Goal: Information Seeking & Learning: Get advice/opinions

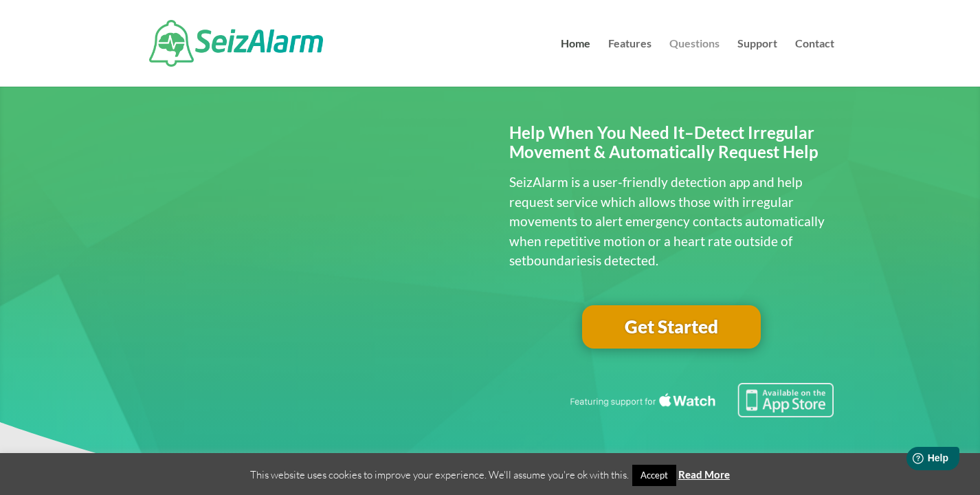
click at [677, 45] on link "Questions" at bounding box center [695, 63] width 50 height 48
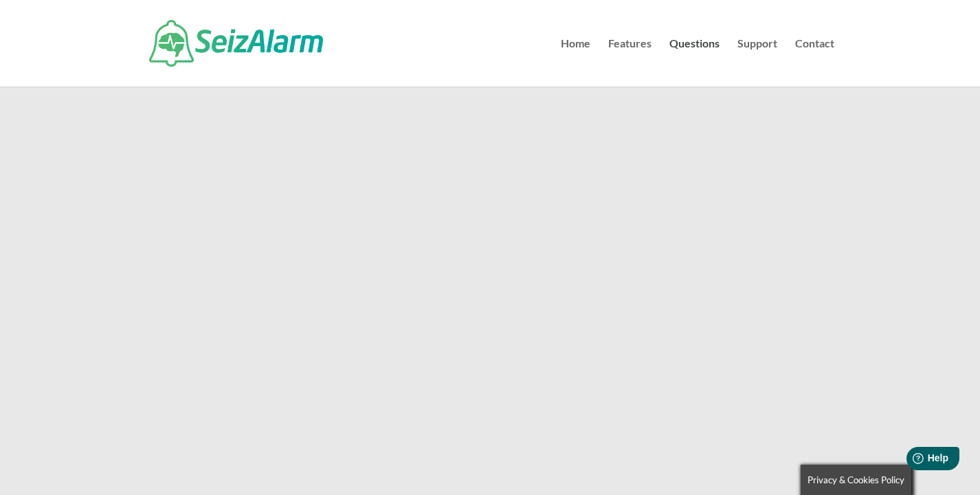
scroll to position [726, 0]
click at [571, 42] on link "Home" at bounding box center [576, 63] width 30 height 48
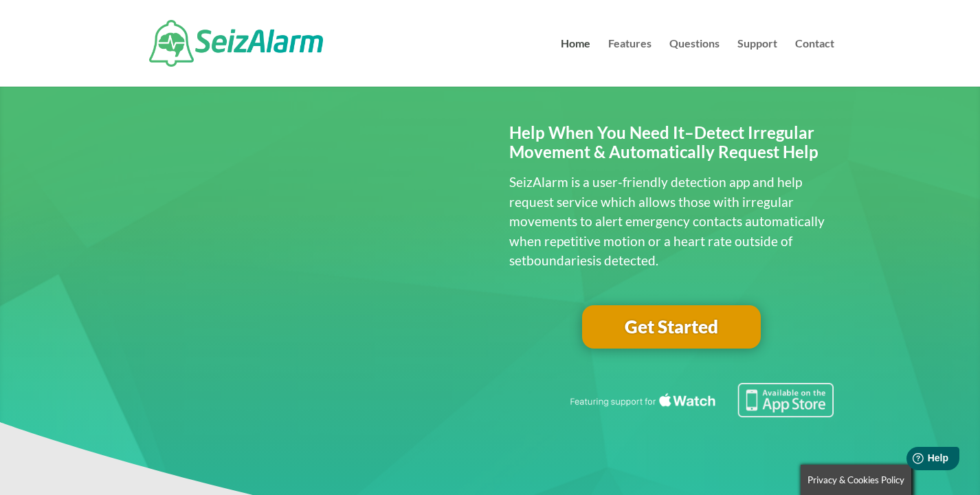
click at [636, 331] on link "Get Started" at bounding box center [671, 327] width 179 height 44
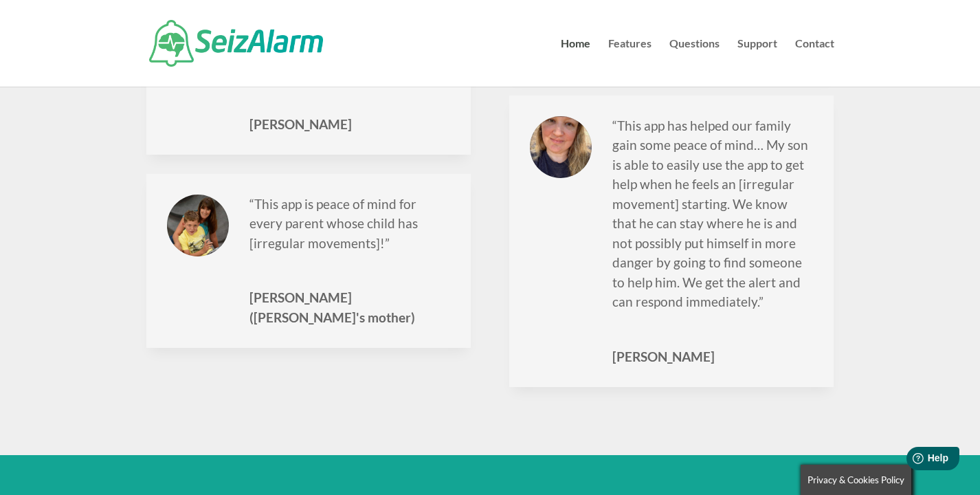
scroll to position [1944, 0]
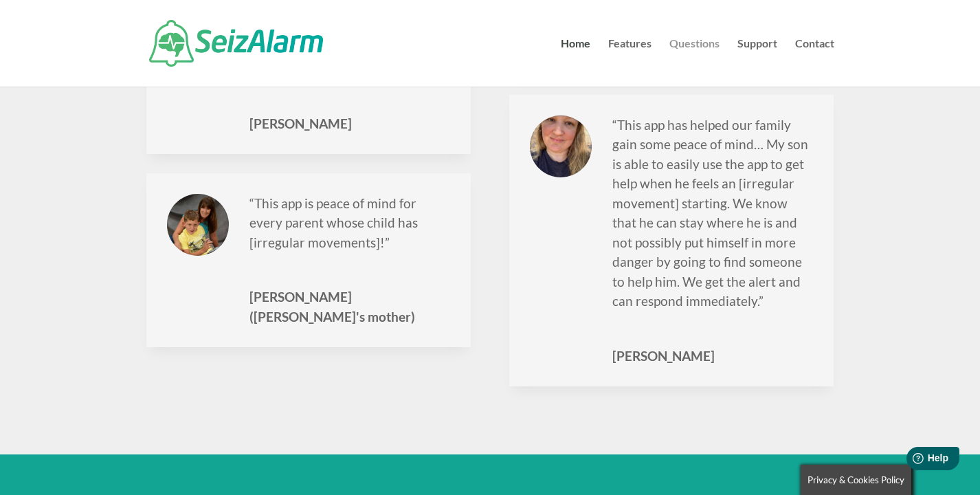
click at [717, 44] on link "Questions" at bounding box center [695, 63] width 50 height 48
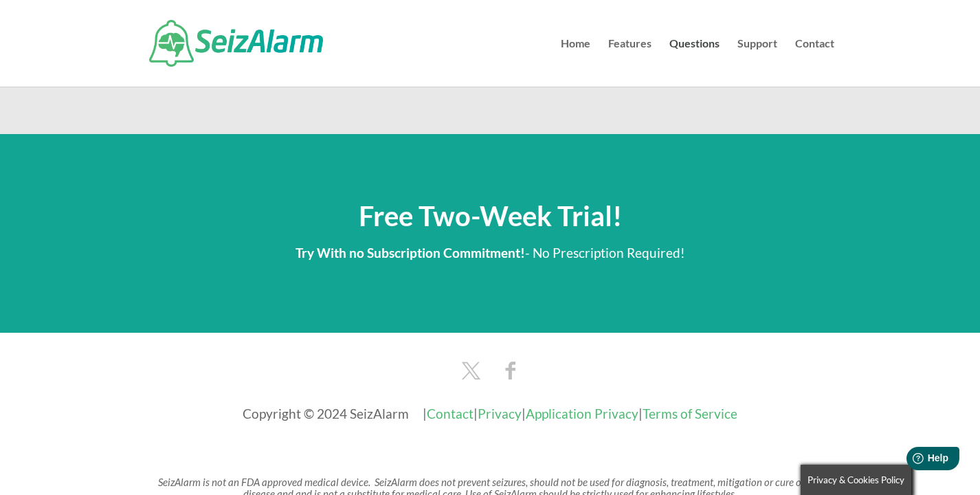
scroll to position [2298, 0]
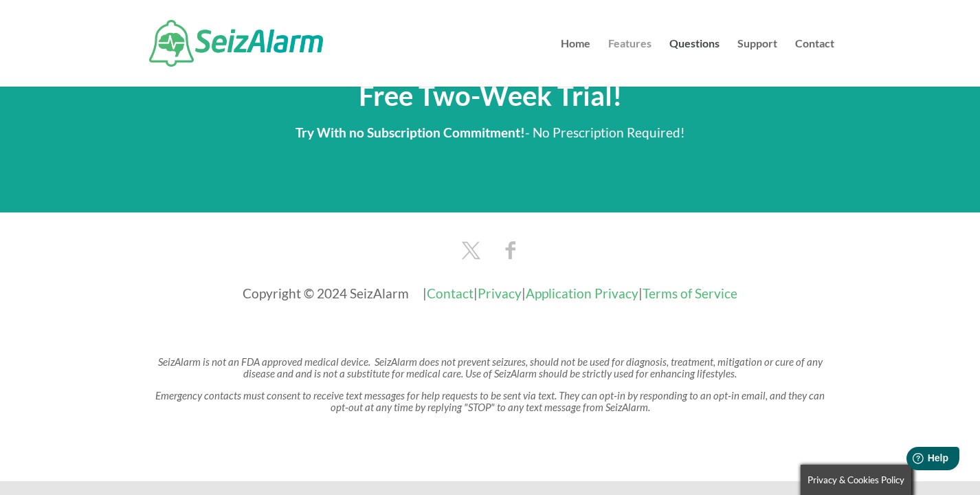
click at [630, 52] on link "Features" at bounding box center [629, 63] width 43 height 48
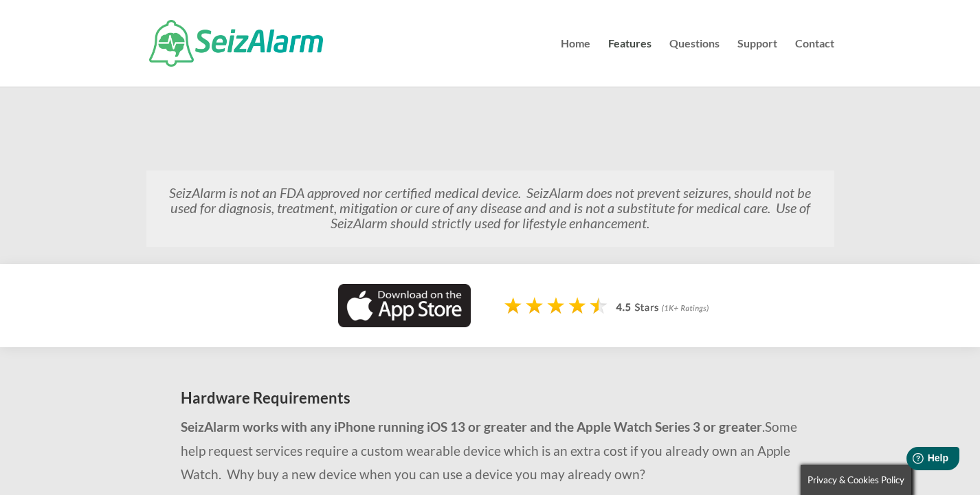
scroll to position [853, 0]
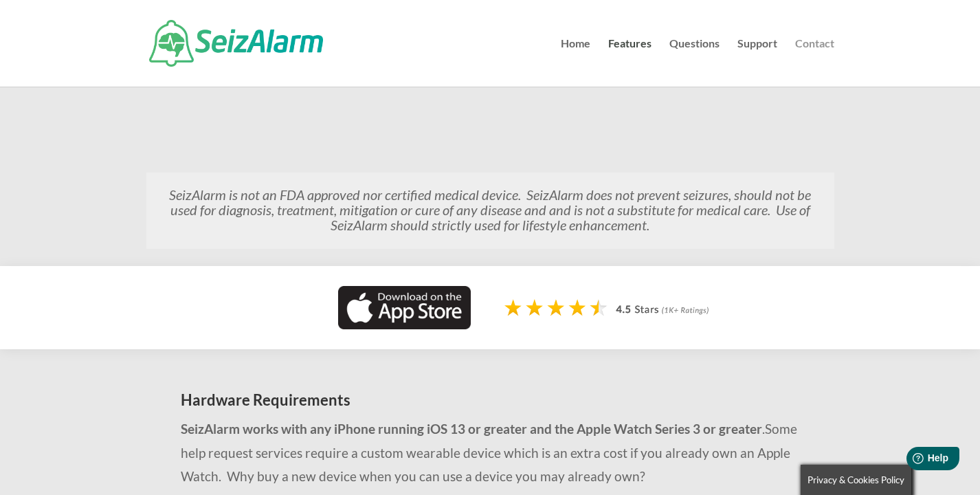
click at [809, 42] on link "Contact" at bounding box center [814, 63] width 39 height 48
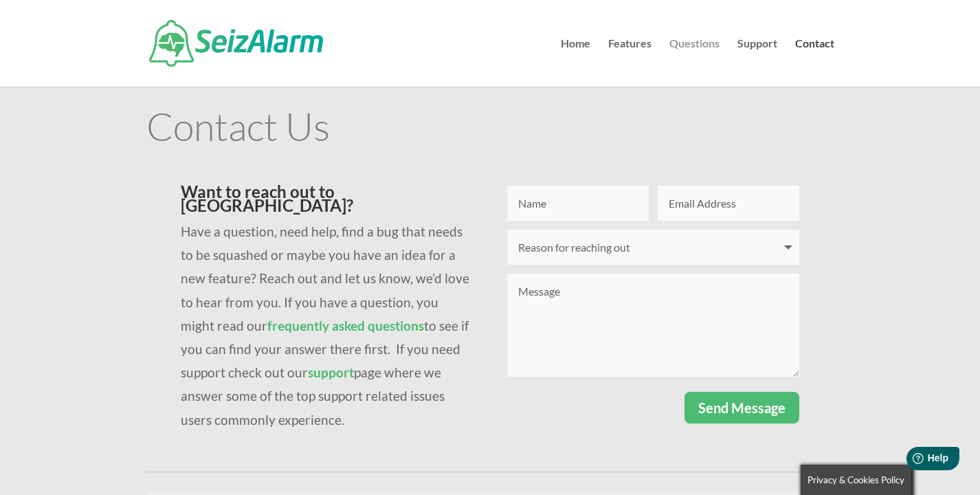
click at [671, 41] on link "Questions" at bounding box center [695, 63] width 50 height 48
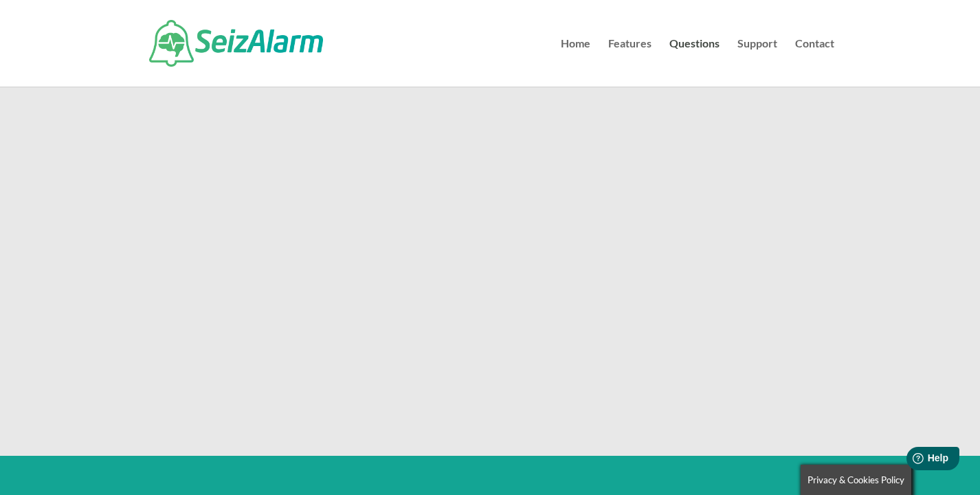
scroll to position [1843, 0]
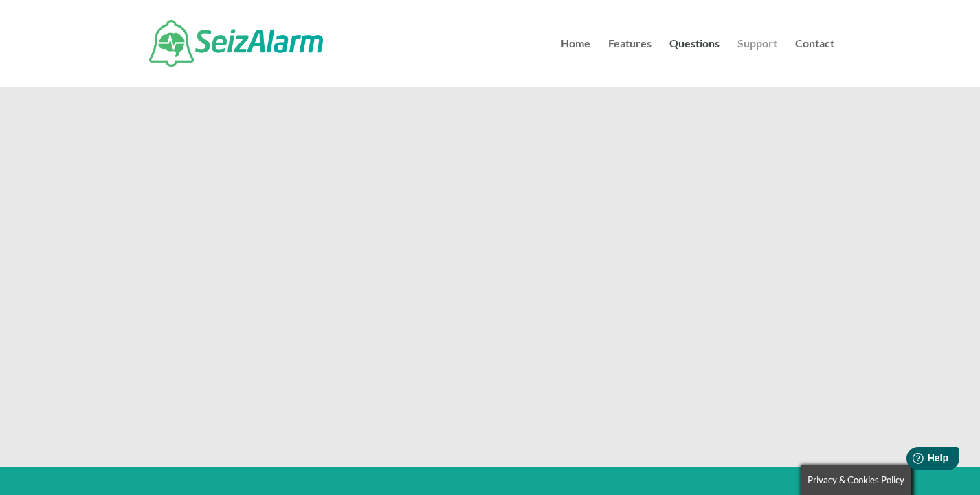
click at [763, 50] on link "Support" at bounding box center [758, 63] width 40 height 48
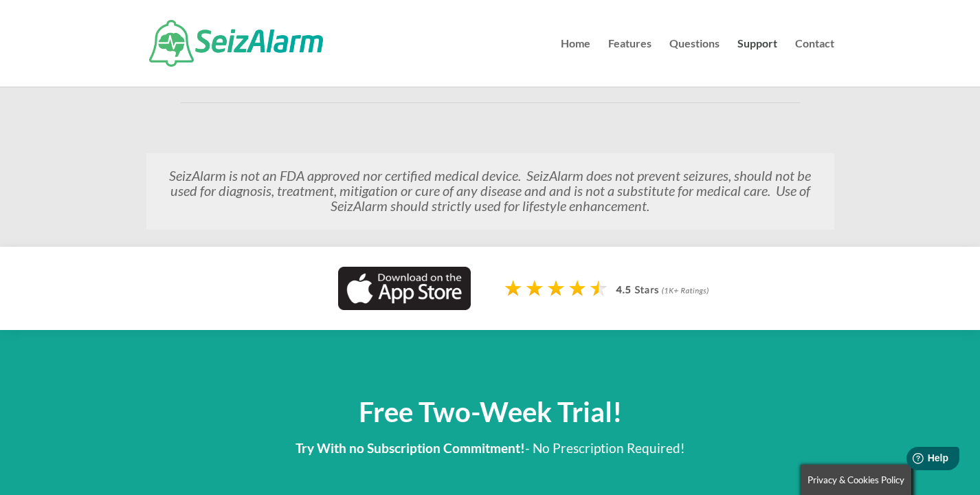
scroll to position [1321, 0]
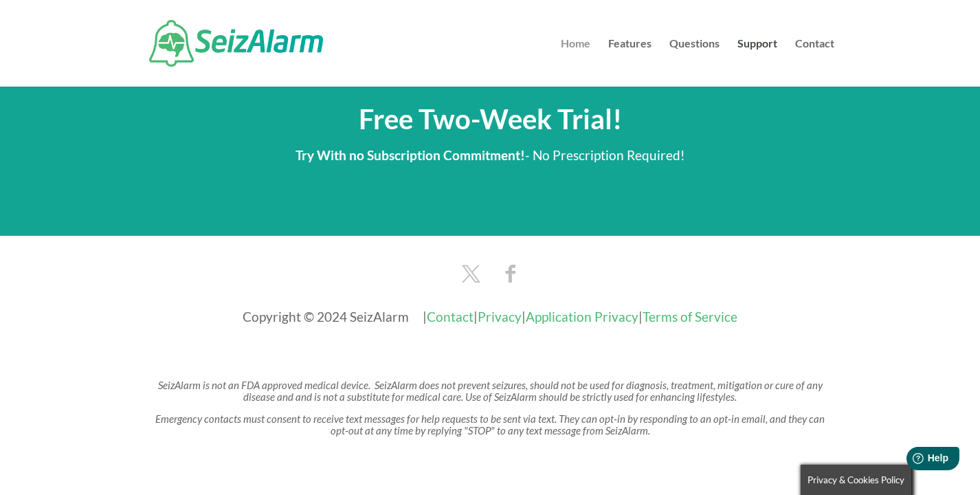
click at [585, 43] on link "Home" at bounding box center [576, 63] width 30 height 48
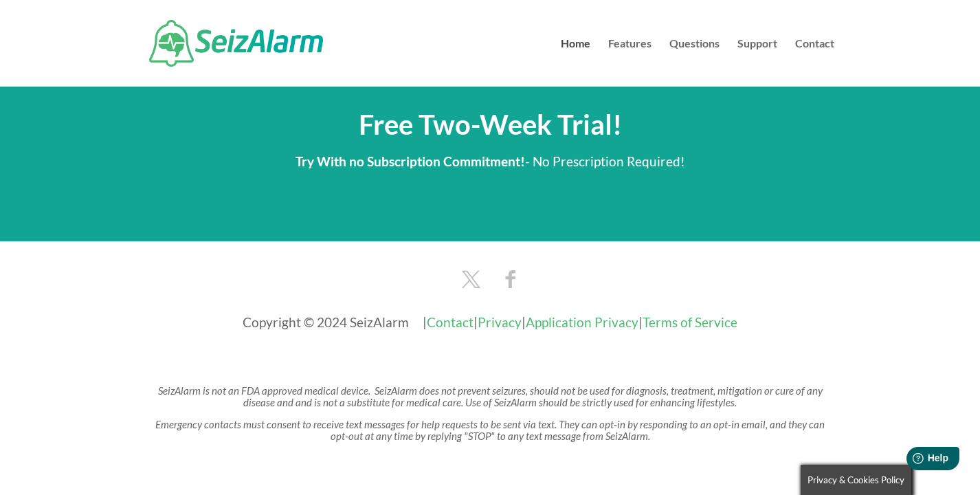
scroll to position [2366, 0]
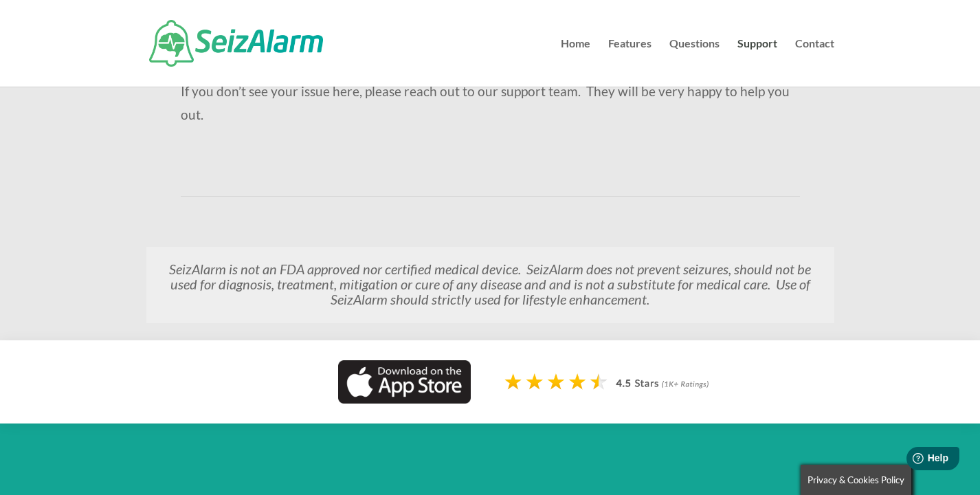
scroll to position [933, 0]
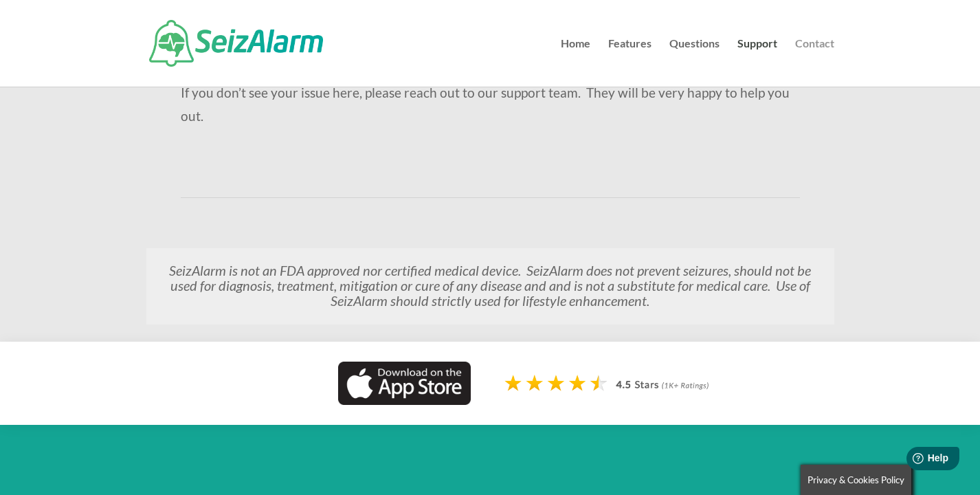
click at [817, 43] on link "Contact" at bounding box center [814, 63] width 39 height 48
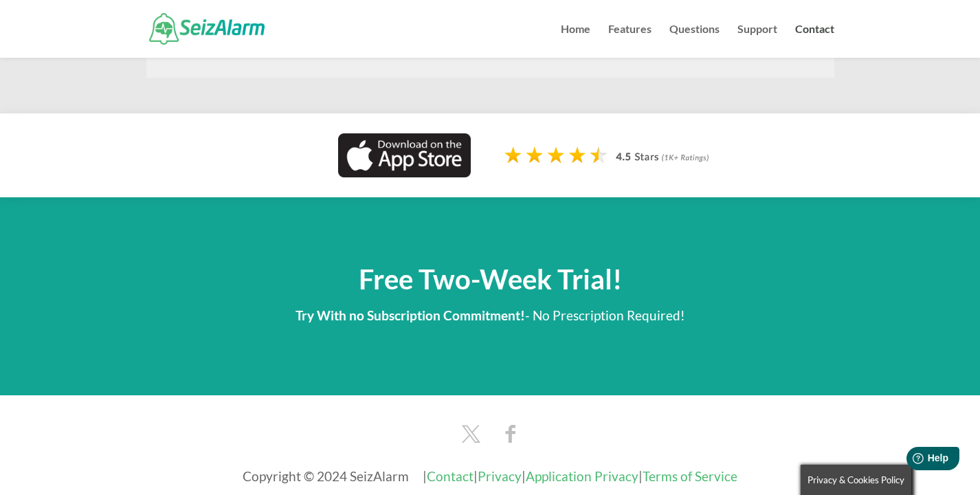
scroll to position [731, 0]
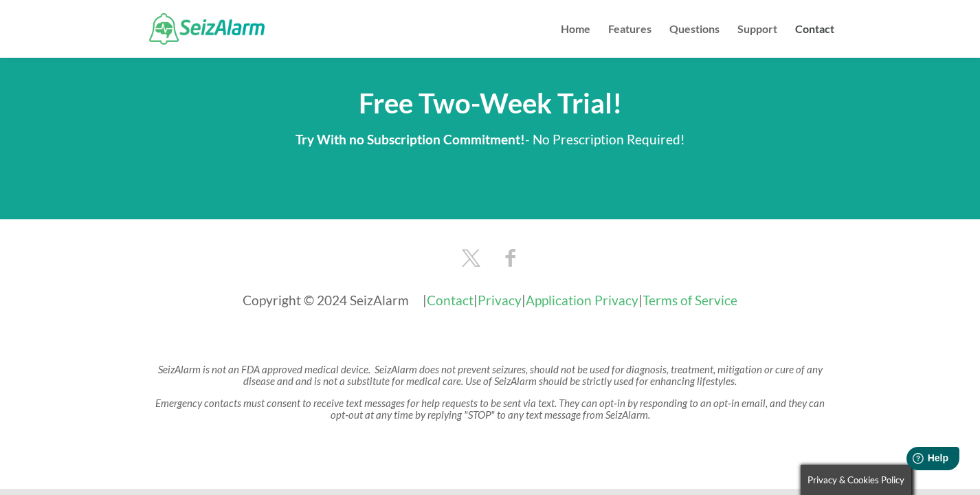
click at [591, 38] on li "Home" at bounding box center [583, 41] width 45 height 34
click at [583, 24] on link "Home" at bounding box center [576, 41] width 30 height 34
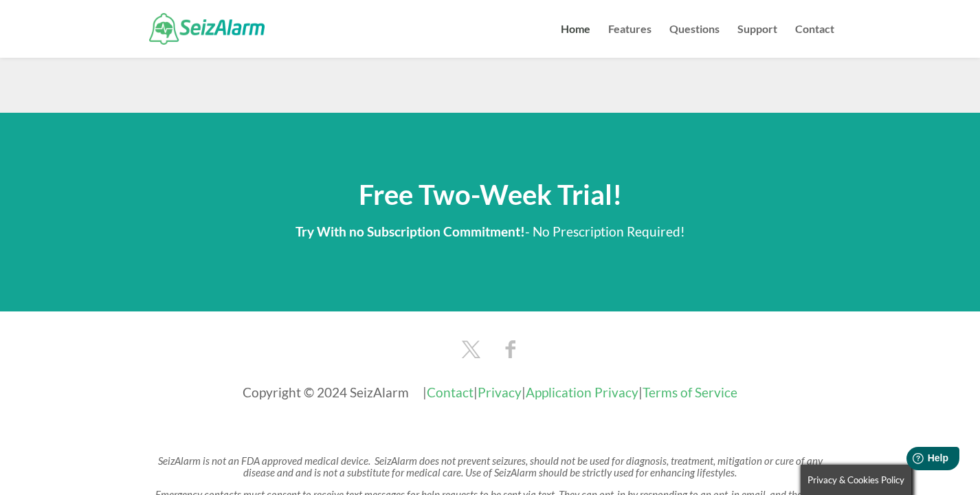
scroll to position [2368, 0]
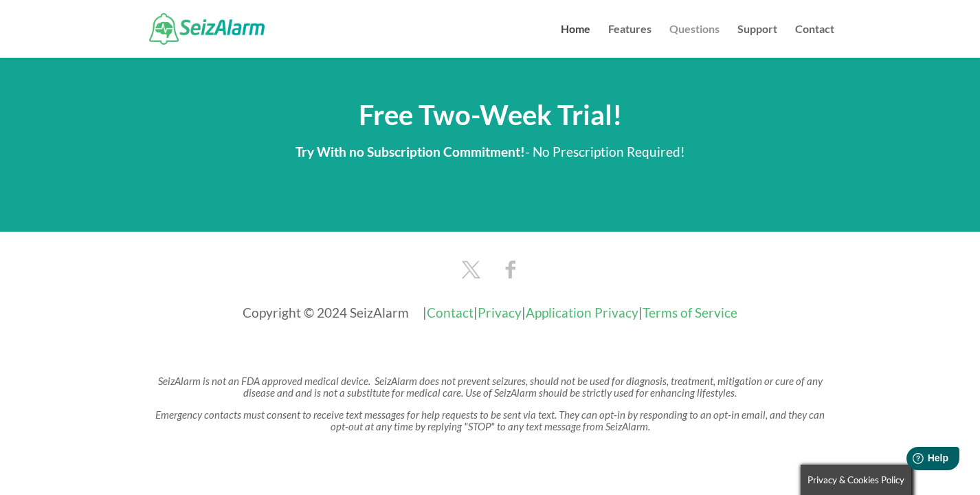
click at [692, 25] on link "Questions" at bounding box center [695, 41] width 50 height 34
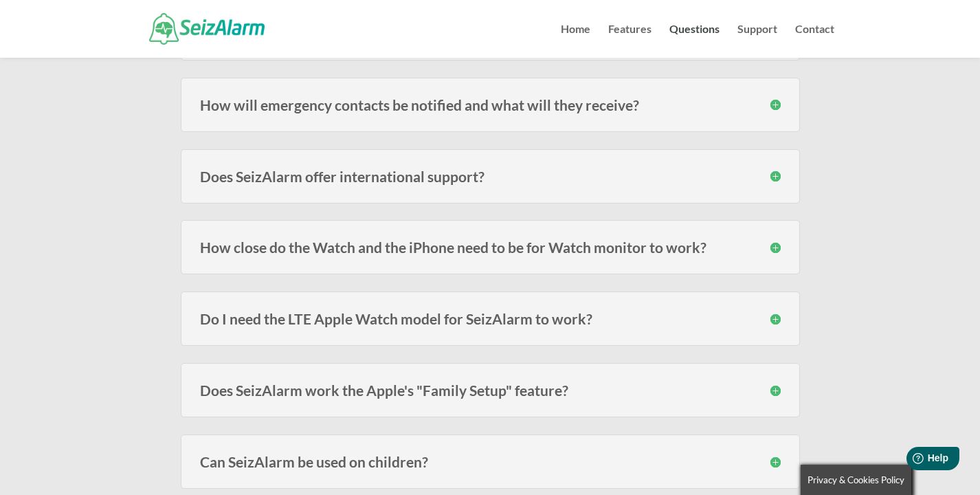
scroll to position [336, 0]
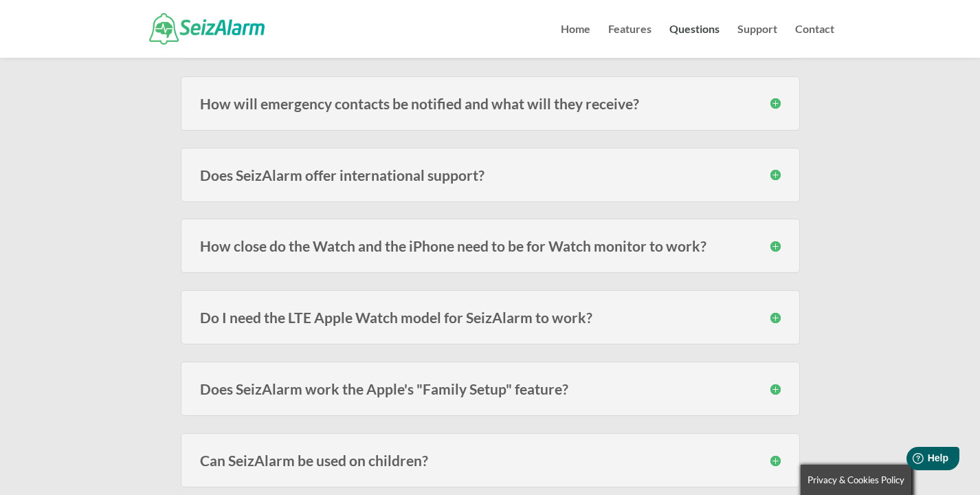
click at [773, 322] on h3 "Do I need the LTE Apple Watch model for SeizAlarm to work?" at bounding box center [490, 317] width 581 height 14
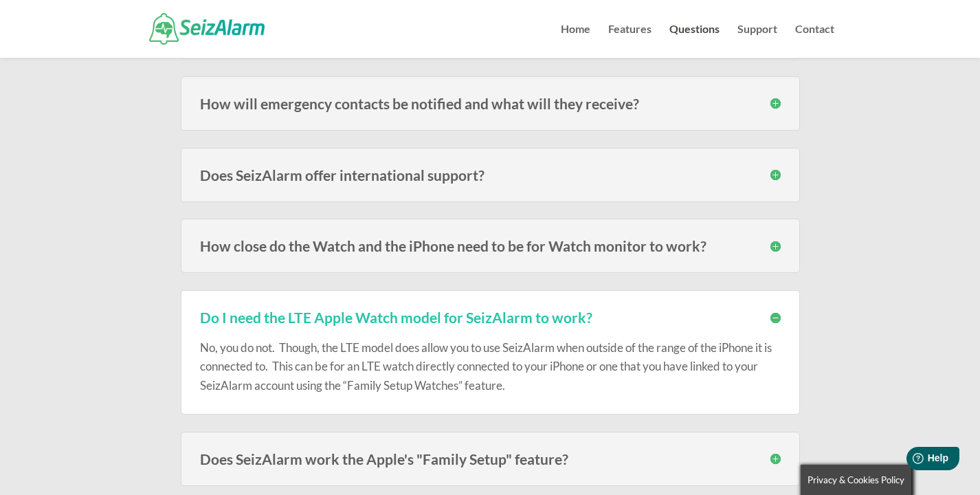
click at [773, 322] on h3 "Do I need the LTE Apple Watch model for SeizAlarm to work?" at bounding box center [490, 317] width 581 height 14
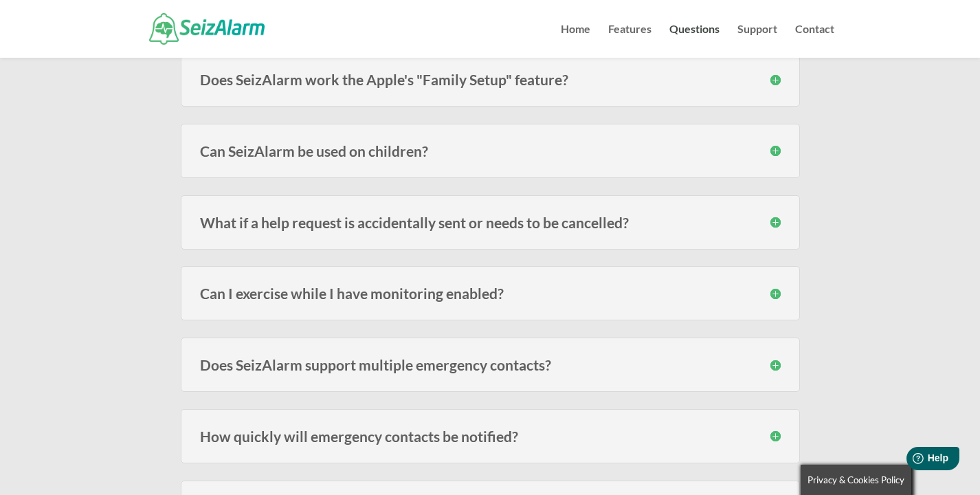
scroll to position [651, 0]
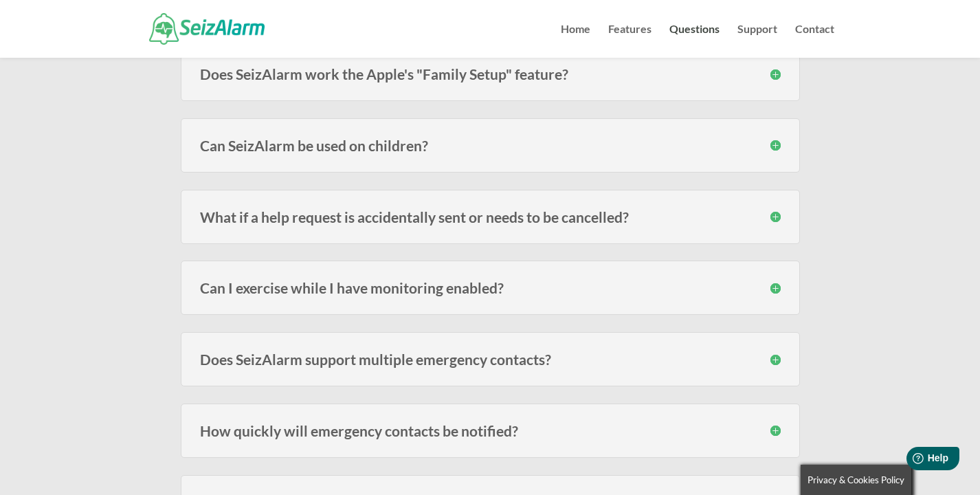
click at [738, 305] on div "Can I exercise while I have monitoring enabled? It depends on the type of exerc…" at bounding box center [490, 288] width 619 height 54
click at [761, 294] on h3 "Can I exercise while I have monitoring enabled?" at bounding box center [490, 288] width 581 height 14
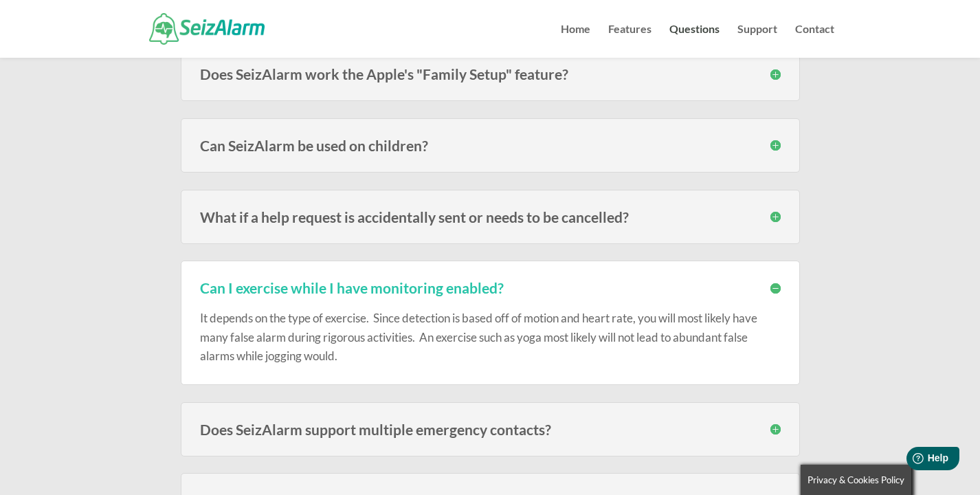
click at [762, 293] on h3 "Can I exercise while I have monitoring enabled?" at bounding box center [490, 288] width 581 height 14
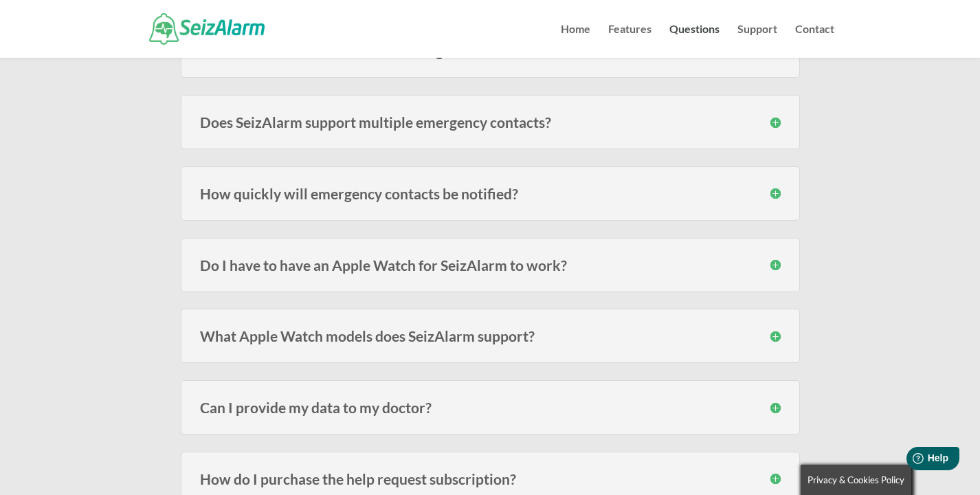
scroll to position [892, 0]
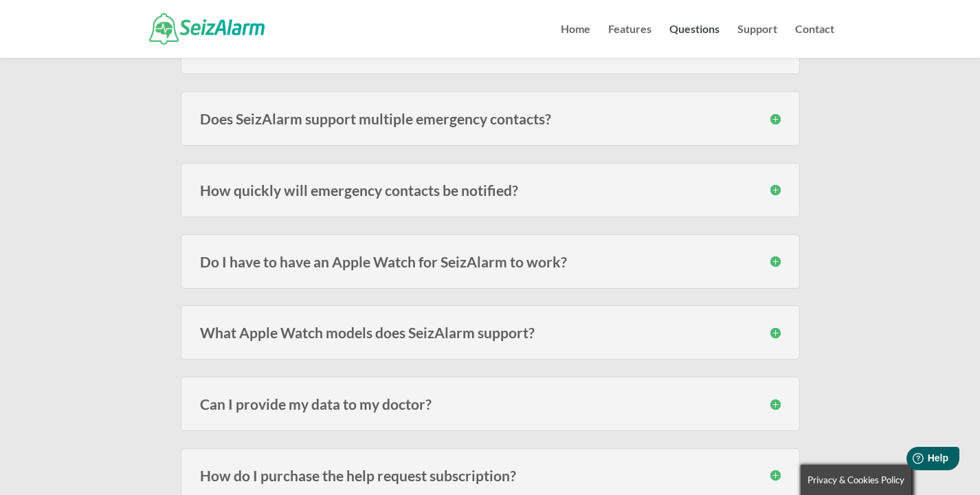
click at [773, 320] on div "What Apple Watch models does SeizAlarm support? SeizAlarm is currently compatib…" at bounding box center [490, 332] width 619 height 54
click at [773, 337] on h3 "What Apple Watch models does SeizAlarm support?" at bounding box center [490, 332] width 581 height 14
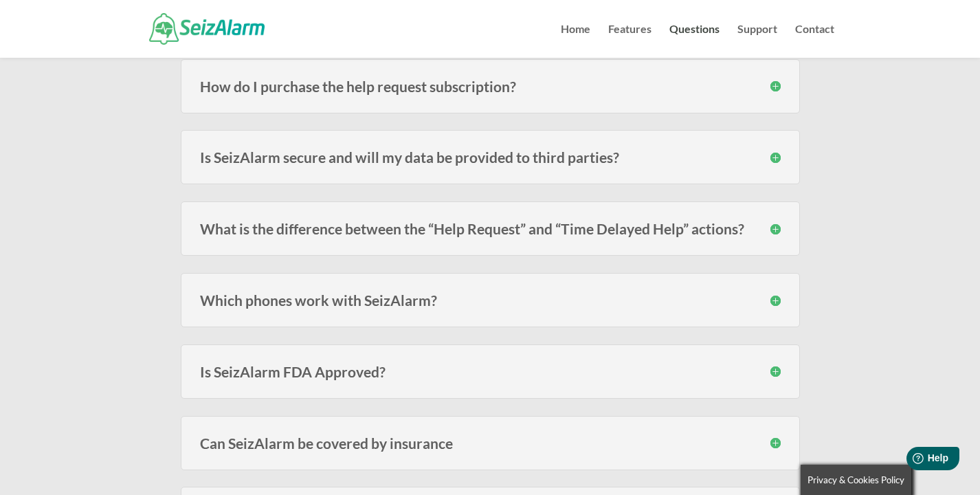
scroll to position [1381, 0]
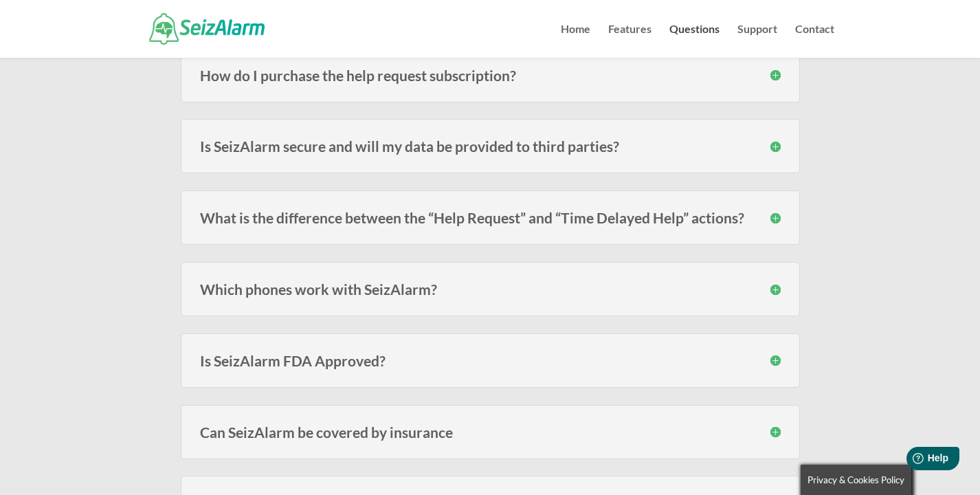
click at [526, 289] on h3 "Which phones work with SeizAlarm?" at bounding box center [490, 289] width 581 height 14
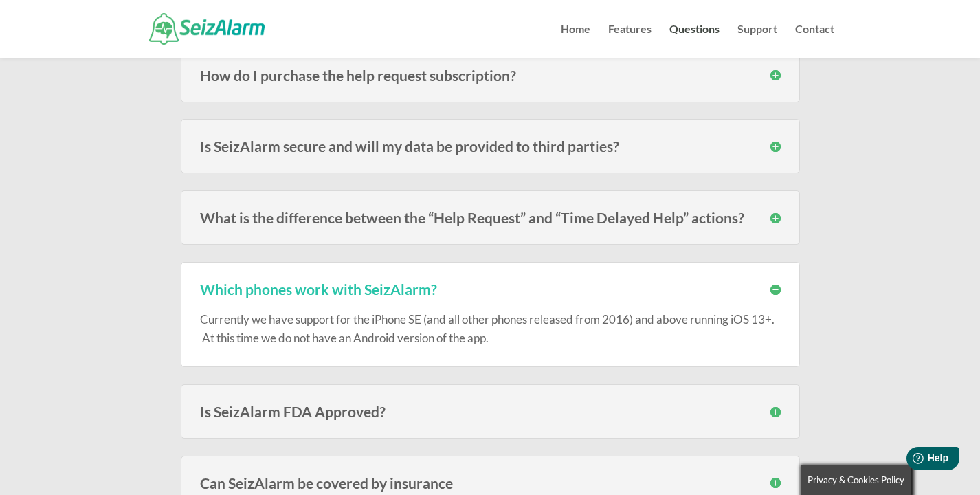
click at [526, 288] on h3 "Which phones work with SeizAlarm?" at bounding box center [490, 289] width 581 height 14
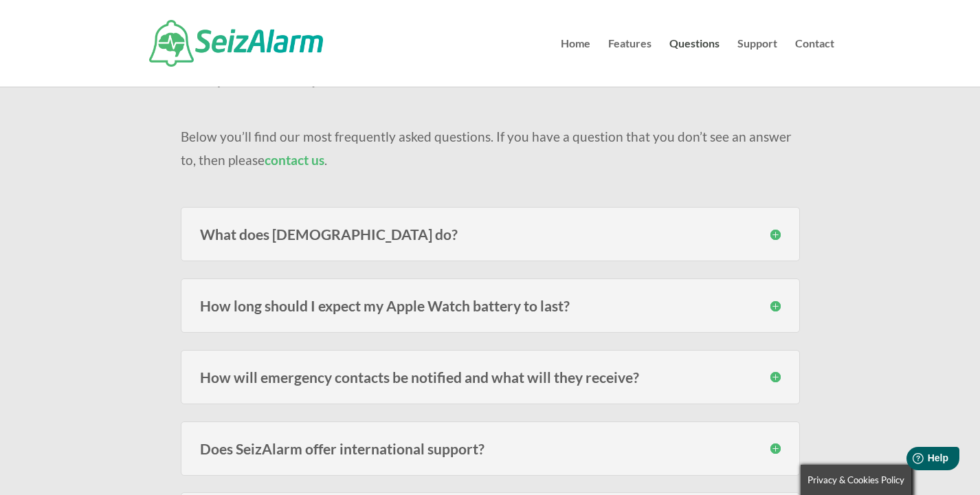
scroll to position [0, 0]
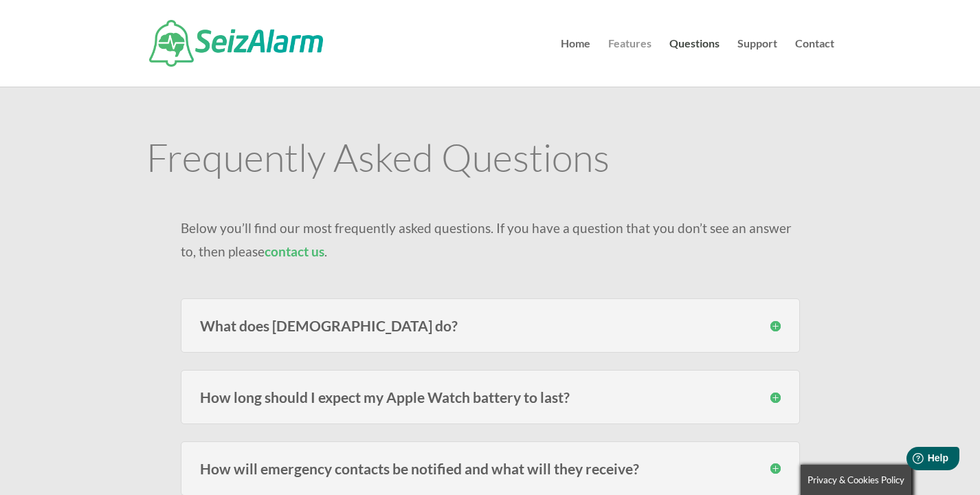
click at [626, 43] on link "Features" at bounding box center [629, 63] width 43 height 48
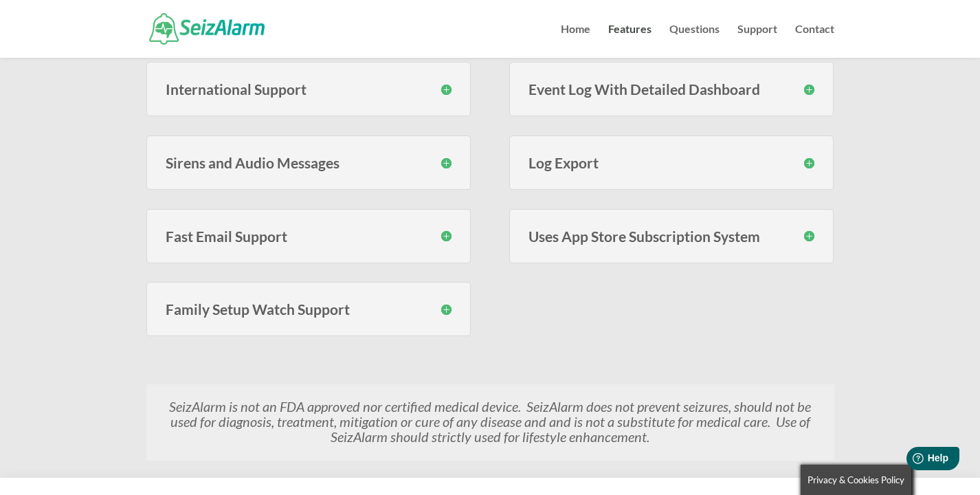
scroll to position [767, 0]
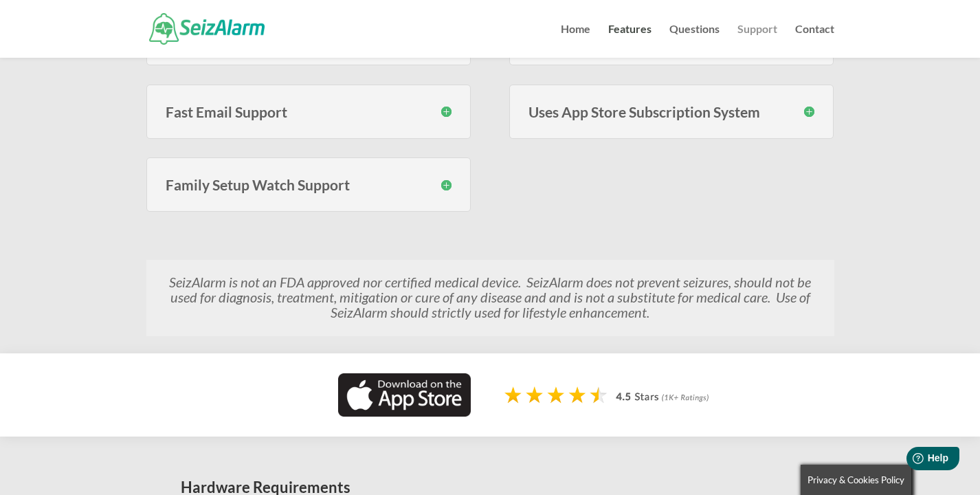
click at [773, 24] on link "Support" at bounding box center [758, 41] width 40 height 34
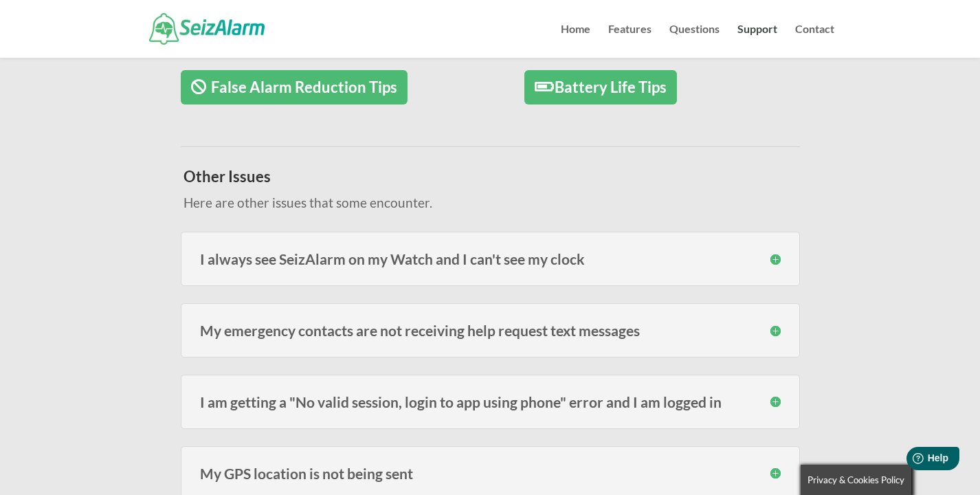
scroll to position [314, 0]
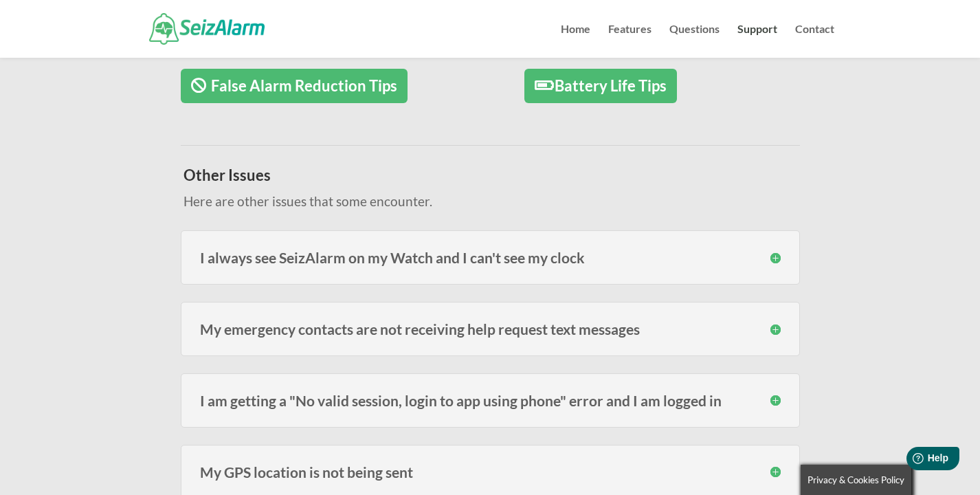
click at [773, 249] on div "I always see SeizAlarm on my Watch and I can't see my clock Always seeing the S…" at bounding box center [490, 257] width 619 height 54
click at [777, 266] on div "I always see SeizAlarm on my Watch and I can't see my clock Always seeing the S…" at bounding box center [490, 257] width 619 height 54
click at [777, 265] on div "I always see SeizAlarm on my Watch and I can't see my clock Always seeing the S…" at bounding box center [490, 257] width 619 height 54
click at [781, 252] on div "I always see SeizAlarm on my Watch and I can't see my clock Always seeing the S…" at bounding box center [490, 257] width 619 height 54
click at [779, 258] on h3 "I always see SeizAlarm on my Watch and I can't see my clock" at bounding box center [490, 257] width 581 height 14
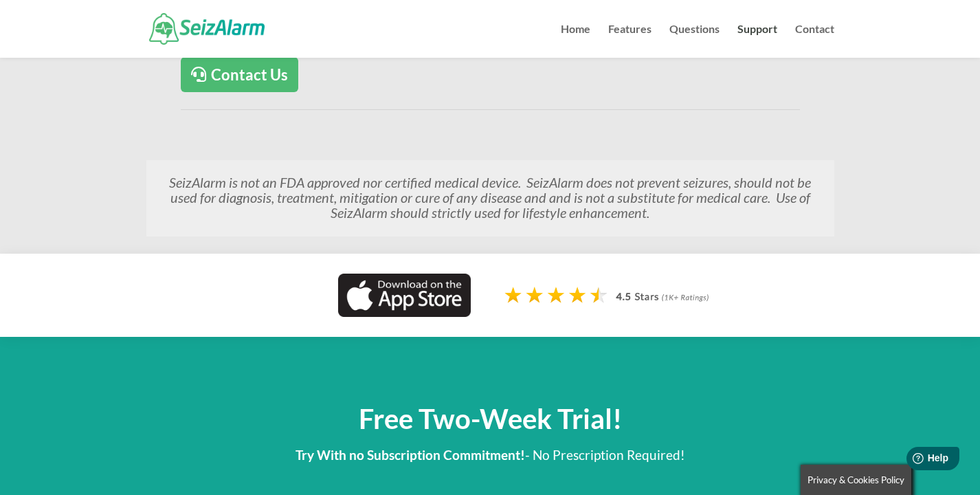
scroll to position [1248, 0]
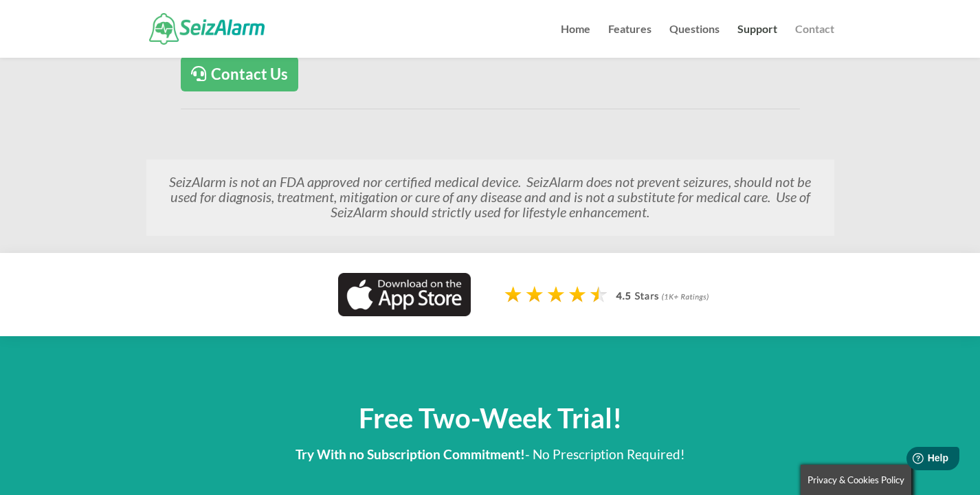
click at [825, 32] on link "Contact" at bounding box center [814, 41] width 39 height 34
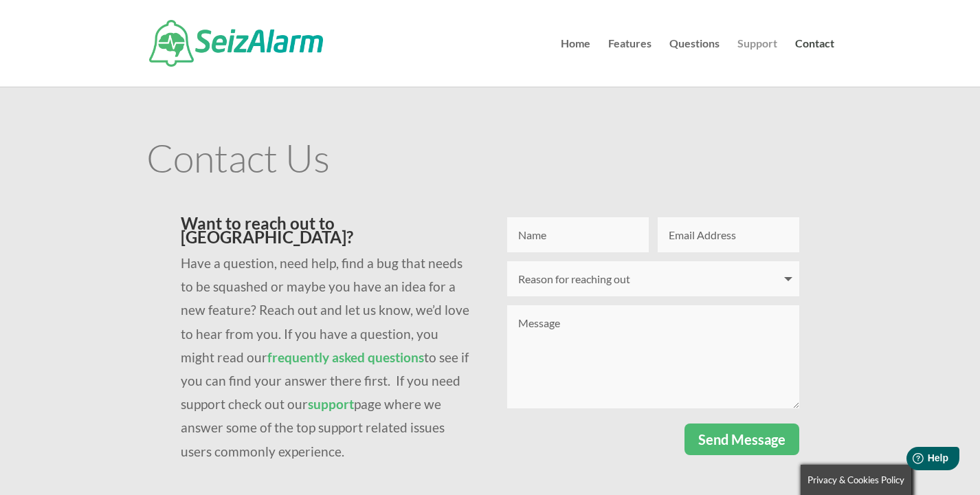
click at [773, 42] on link "Support" at bounding box center [758, 63] width 40 height 48
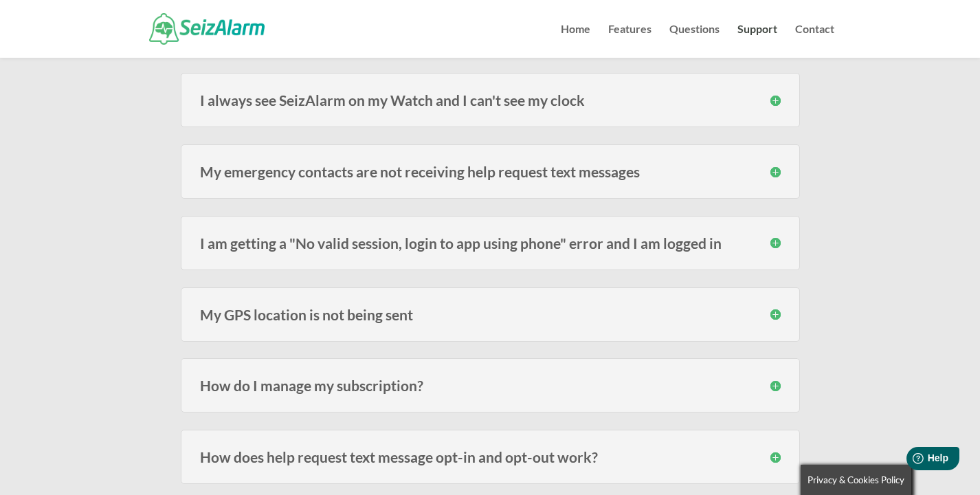
scroll to position [474, 0]
click at [311, 267] on div "I am getting a "No valid session, login to app using phone" error and I am logg…" at bounding box center [490, 241] width 619 height 54
click at [311, 252] on div "I am getting a "No valid session, login to app using phone" error and I am logg…" at bounding box center [490, 241] width 619 height 54
click at [773, 248] on div "I am getting a "No valid session, login to app using phone" error and I am logg…" at bounding box center [490, 241] width 619 height 54
click at [778, 243] on h3 "I am getting a "No valid session, login to app using phone" error and I am logg…" at bounding box center [490, 241] width 581 height 14
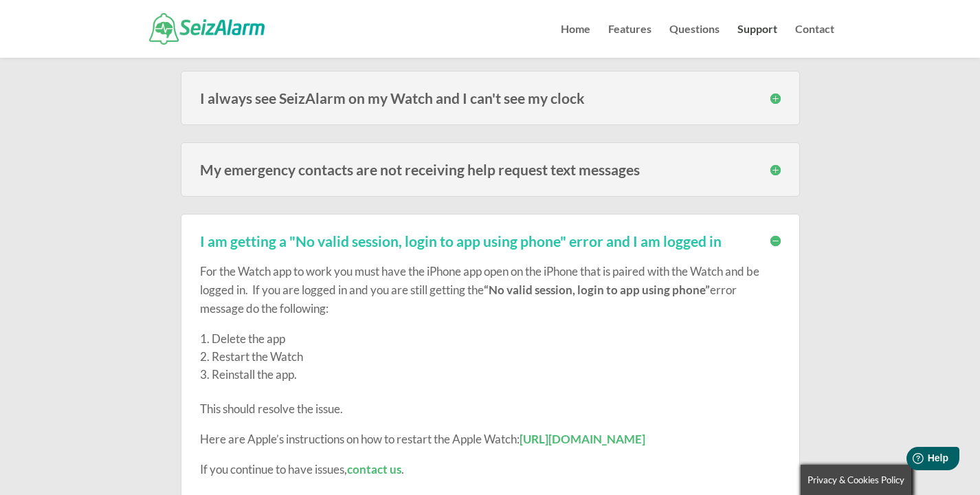
click at [571, 435] on link "[URL][DOMAIN_NAME]" at bounding box center [583, 439] width 126 height 14
